Goal: Task Accomplishment & Management: Complete application form

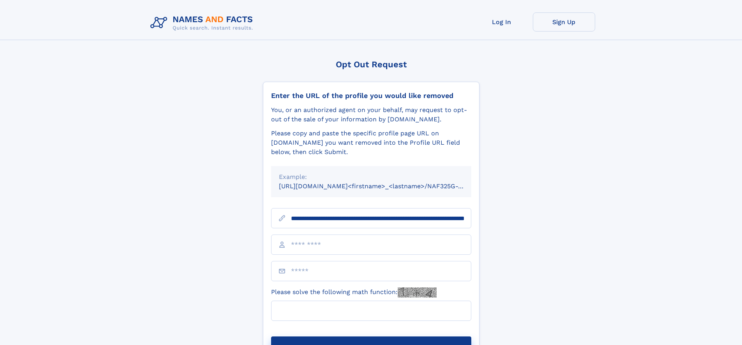
scroll to position [0, 81]
type input "**********"
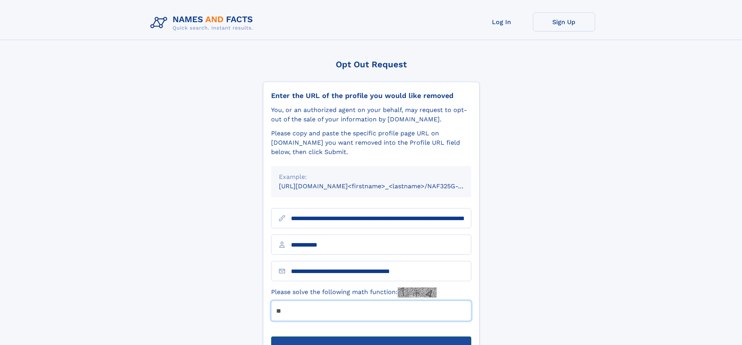
type input "**"
click at [371, 337] on button "Submit Opt Out Request" at bounding box center [371, 349] width 200 height 25
